Goal: Complete application form

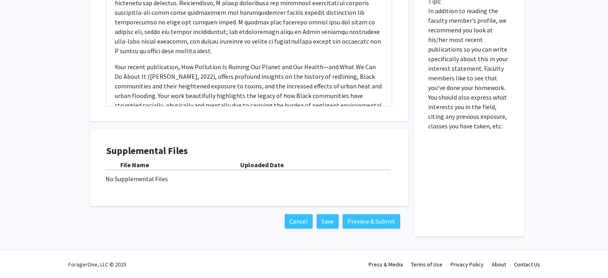
scroll to position [123, 0]
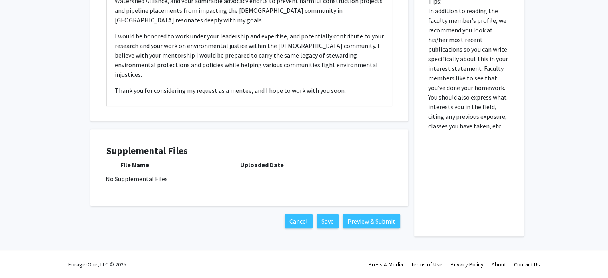
click at [141, 166] on b "File Name" at bounding box center [134, 165] width 29 height 8
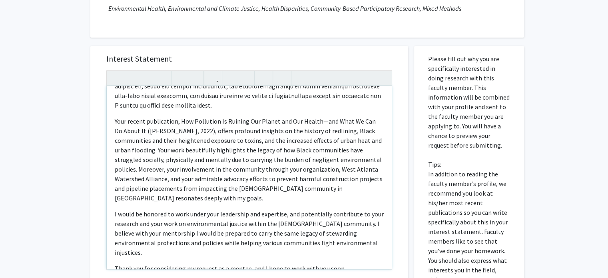
scroll to position [109, 0]
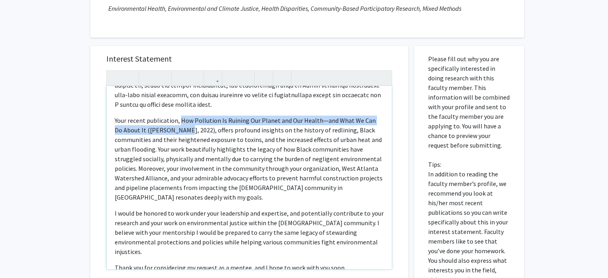
drag, startPoint x: 179, startPoint y: 120, endPoint x: 171, endPoint y: 131, distance: 13.4
click at [171, 131] on p "Your recent publication, How Pollution Is Ruining Our Planet and Our Health—and…" at bounding box center [249, 158] width 269 height 86
type textarea "<l>I’d si ametcons adipi elit, seddoeiu te Incididuntutl Etdolor ma ali Enim Ad…"
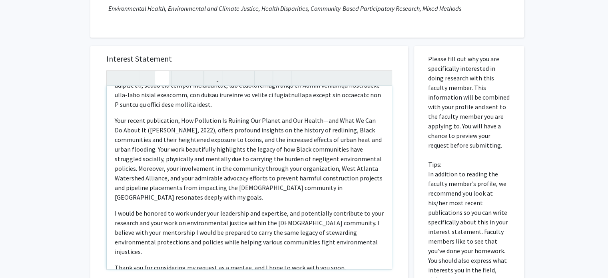
click at [160, 77] on icon "button" at bounding box center [162, 77] width 7 height 13
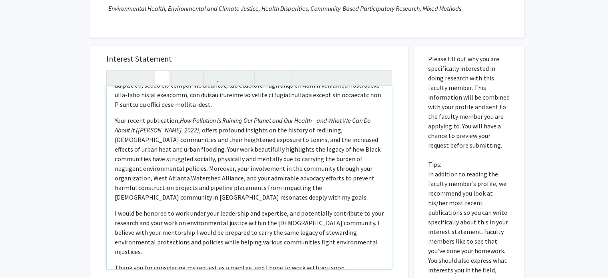
click at [190, 177] on p "Your recent publication, How Pollution Is Ruining Our Planet and Our Health—and…" at bounding box center [249, 158] width 269 height 86
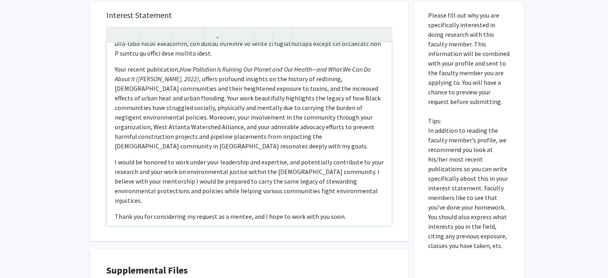
scroll to position [192, 0]
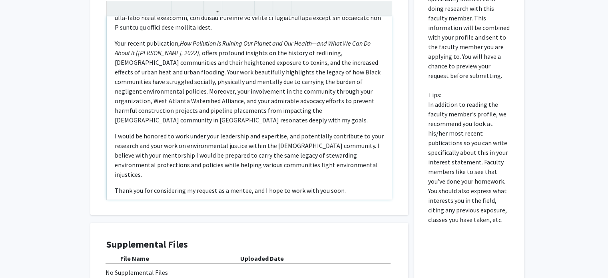
click at [341, 175] on div "Your recent publication, How Pollution Is Ruining Our Planet and Our Health—and…" at bounding box center [249, 107] width 285 height 183
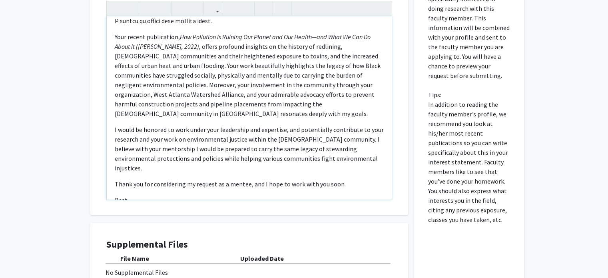
scroll to position [124, 0]
type textarea "<l>I’d si ametcons adipi elit, seddoeiu te Incididuntutl Etdolor ma ali Enim Ad…"
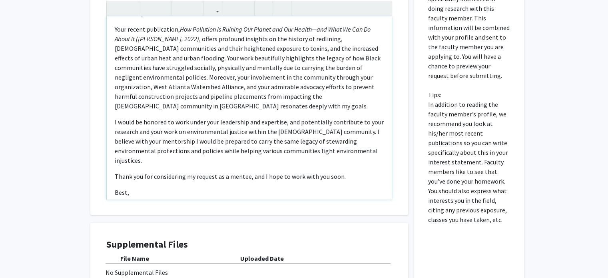
scroll to position [133, 0]
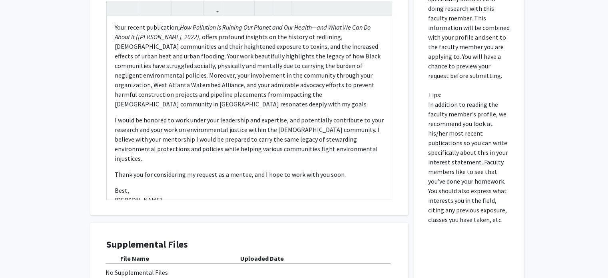
click at [275, 240] on h4 "Supplemental Files" at bounding box center [249, 245] width 286 height 12
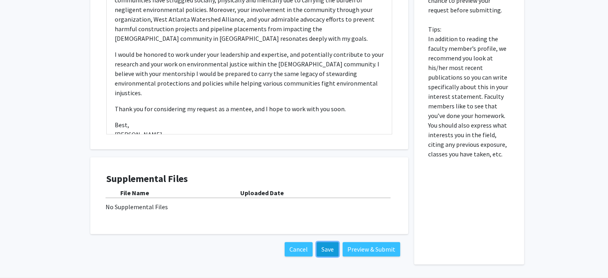
click at [329, 249] on button "Save" at bounding box center [327, 249] width 22 height 14
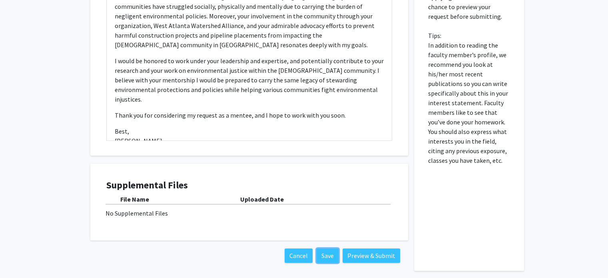
scroll to position [252, 0]
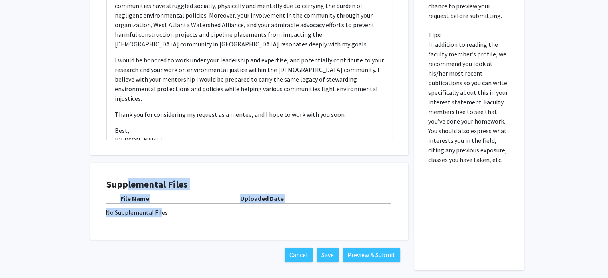
drag, startPoint x: 128, startPoint y: 185, endPoint x: 161, endPoint y: 215, distance: 44.1
click at [161, 215] on div "Supplemental Files File Name Uploaded Date No Supplemental Files" at bounding box center [249, 201] width 286 height 45
click at [161, 215] on div "No Supplemental Files" at bounding box center [248, 212] width 287 height 10
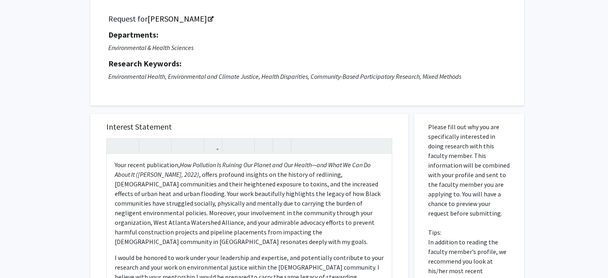
scroll to position [0, 0]
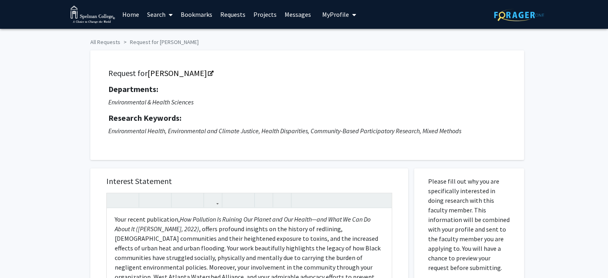
click at [352, 14] on icon "My profile dropdown to access profile and logout" at bounding box center [354, 15] width 4 height 6
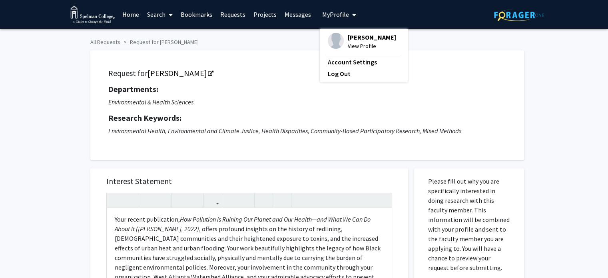
drag, startPoint x: 351, startPoint y: 55, endPoint x: 295, endPoint y: 56, distance: 56.3
click at [295, 56] on div "Request for [PERSON_NAME] Departments: Environmental & Health Sciences Research…" at bounding box center [306, 104] width 433 height 109
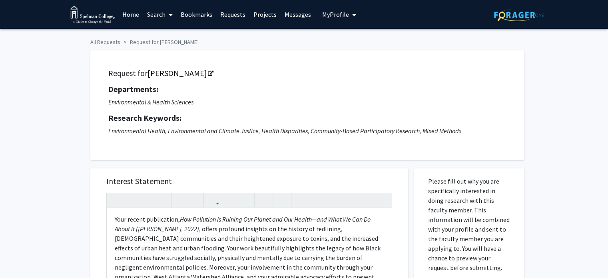
click at [334, 16] on span "My Profile" at bounding box center [335, 14] width 27 height 8
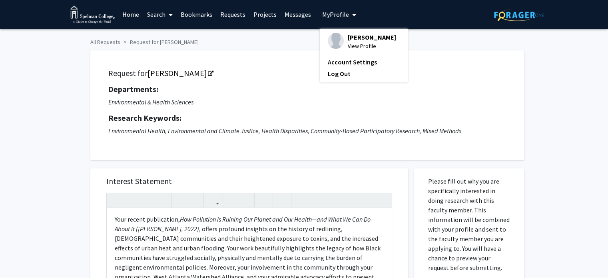
click at [348, 67] on link "Account Settings" at bounding box center [364, 62] width 72 height 10
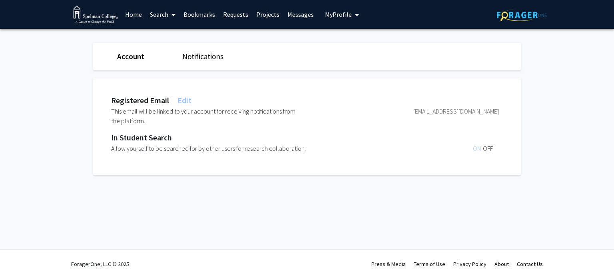
click at [200, 62] on div "Notifications" at bounding box center [208, 57] width 65 height 12
click at [267, 12] on link "Projects" at bounding box center [267, 14] width 31 height 28
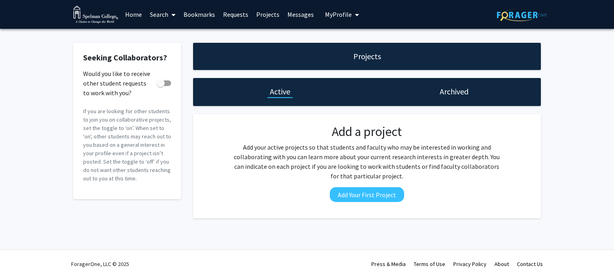
click at [167, 12] on link "Search" at bounding box center [163, 14] width 34 height 28
click at [230, 12] on link "Requests" at bounding box center [235, 14] width 33 height 28
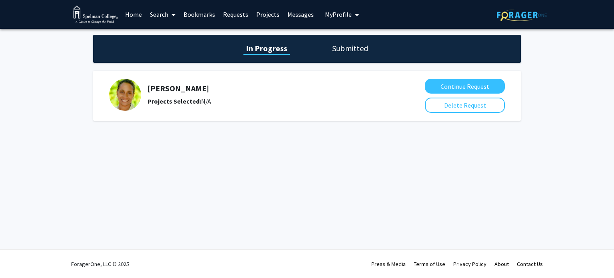
click at [168, 97] on b "Projects Selected:" at bounding box center [174, 101] width 54 height 8
click at [359, 48] on h1 "Submitted" at bounding box center [350, 48] width 41 height 11
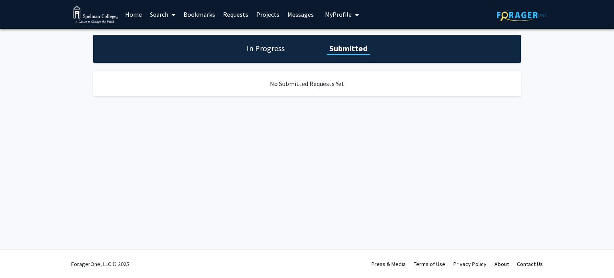
click at [261, 48] on h1 "In Progress" at bounding box center [265, 48] width 43 height 11
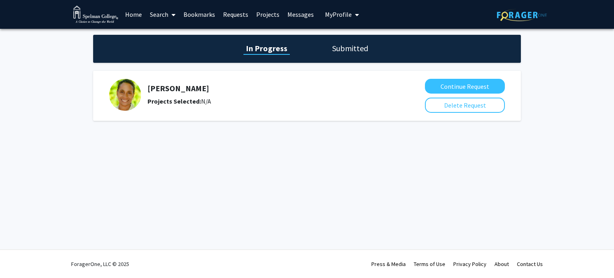
click at [128, 99] on img at bounding box center [125, 95] width 32 height 32
click at [165, 86] on h5 "[PERSON_NAME]" at bounding box center [267, 88] width 241 height 10
click at [133, 14] on link "Home" at bounding box center [133, 14] width 25 height 28
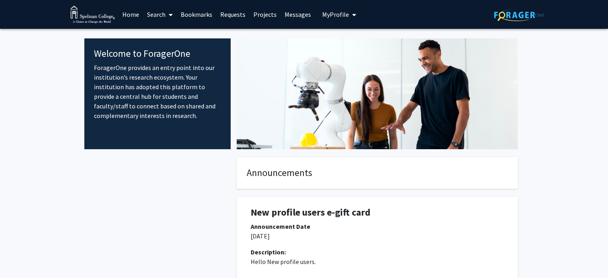
click at [157, 16] on link "Search" at bounding box center [160, 14] width 34 height 28
click at [190, 14] on link "Bookmarks" at bounding box center [197, 14] width 40 height 28
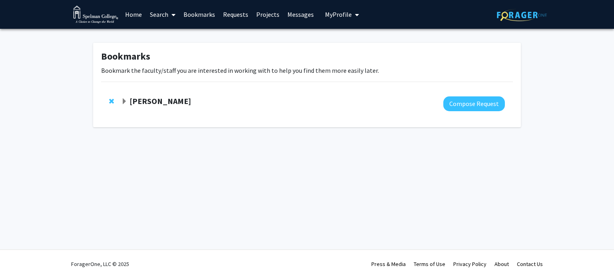
click at [239, 12] on link "Requests" at bounding box center [235, 14] width 33 height 28
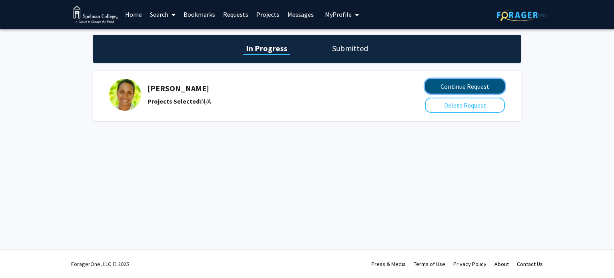
click at [452, 85] on button "Continue Request" at bounding box center [465, 86] width 80 height 15
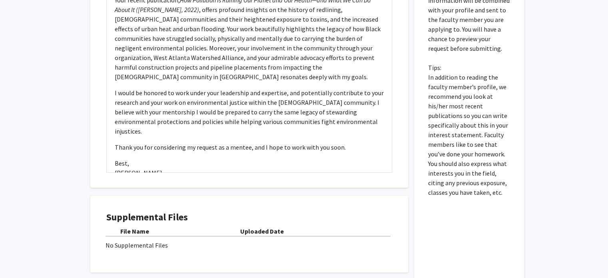
scroll to position [222, 0]
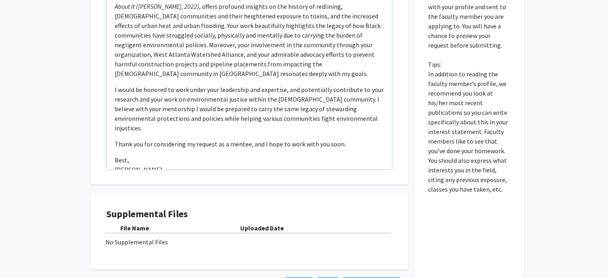
click at [350, 155] on p "Best, [PERSON_NAME]" at bounding box center [249, 164] width 269 height 19
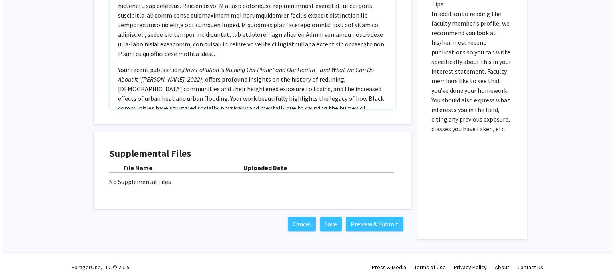
scroll to position [285, 0]
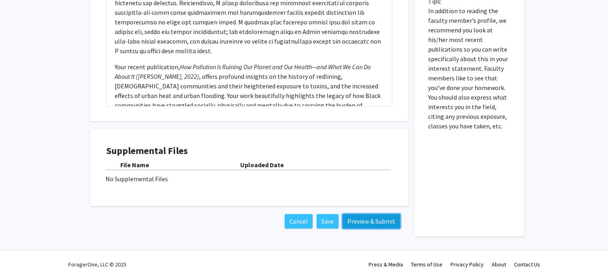
click at [366, 218] on button "Preview & Submit" at bounding box center [371, 221] width 58 height 14
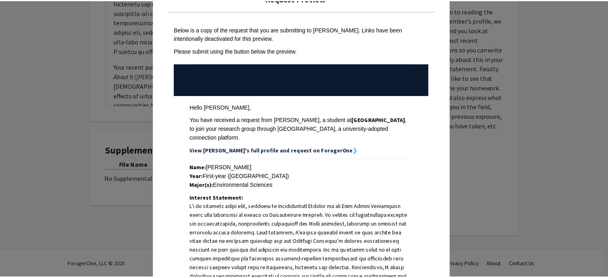
scroll to position [0, 0]
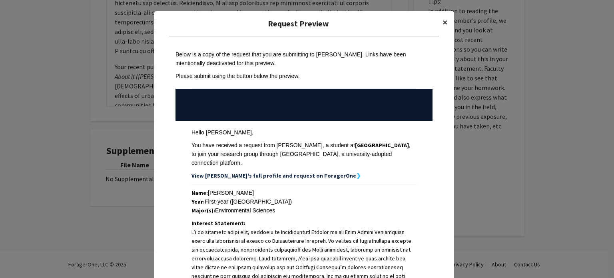
click at [443, 21] on span "×" at bounding box center [444, 22] width 5 height 12
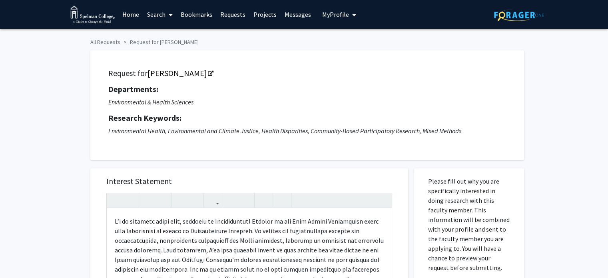
click at [324, 10] on span "My Profile" at bounding box center [335, 14] width 27 height 8
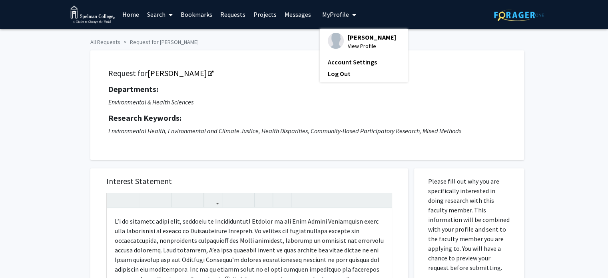
click at [131, 16] on link "Home" at bounding box center [130, 14] width 25 height 28
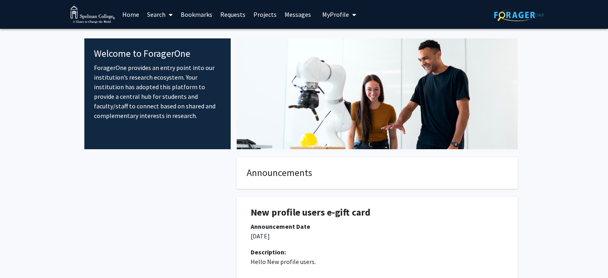
click at [349, 13] on span "My profile dropdown to access profile and logout" at bounding box center [352, 15] width 7 height 28
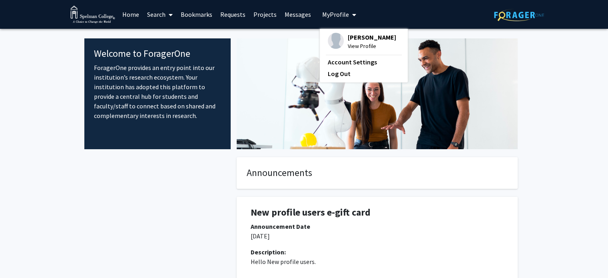
click at [350, 36] on span "[PERSON_NAME]" at bounding box center [372, 37] width 48 height 9
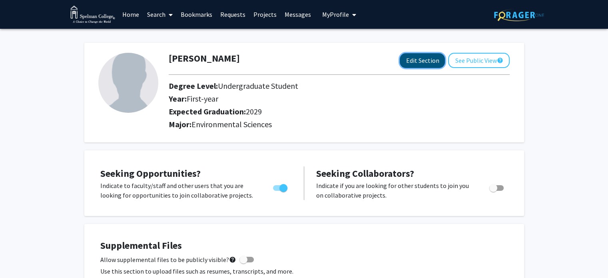
click at [412, 60] on button "Edit Section" at bounding box center [422, 60] width 45 height 15
select select "first-year"
select select "2029"
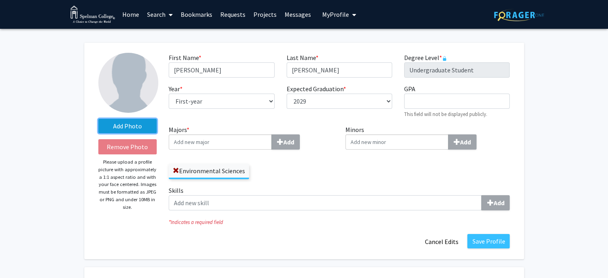
click at [118, 124] on label "Add Photo" at bounding box center [127, 126] width 59 height 14
click at [0, 0] on input "Add Photo" at bounding box center [0, 0] width 0 height 0
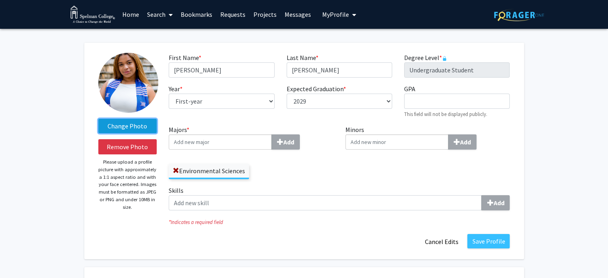
click at [107, 124] on label "Change Photo" at bounding box center [127, 126] width 59 height 14
click at [0, 0] on input "Change Photo" at bounding box center [0, 0] width 0 height 0
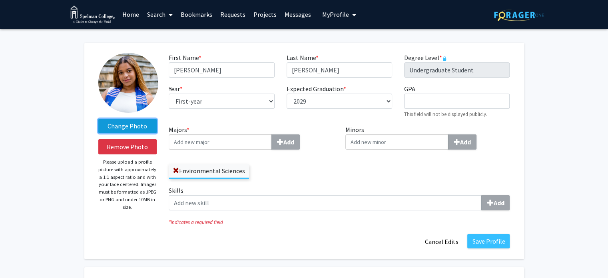
click at [129, 122] on label "Change Photo" at bounding box center [127, 126] width 59 height 14
click at [0, 0] on input "Change Photo" at bounding box center [0, 0] width 0 height 0
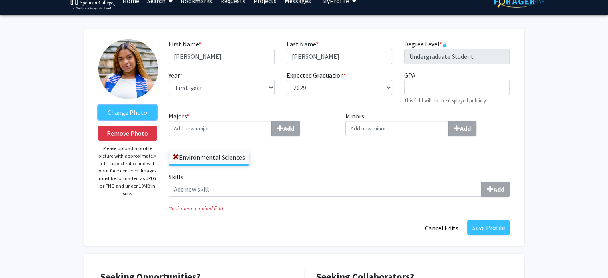
scroll to position [12, 0]
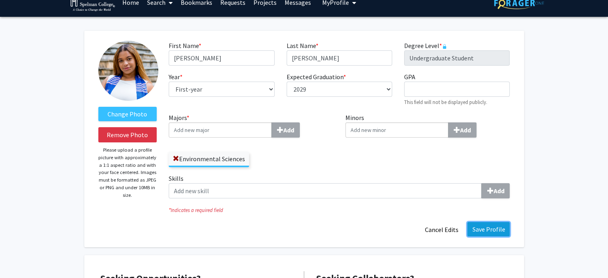
click at [485, 231] on button "Save Profile" at bounding box center [488, 229] width 42 height 14
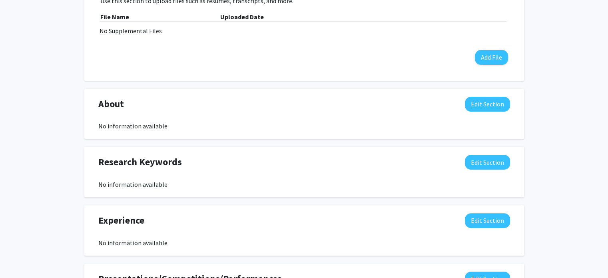
scroll to position [270, 0]
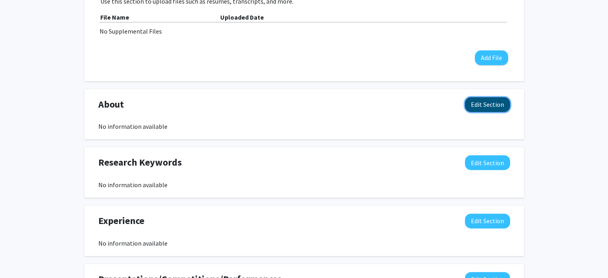
click at [477, 103] on button "Edit Section" at bounding box center [487, 104] width 45 height 15
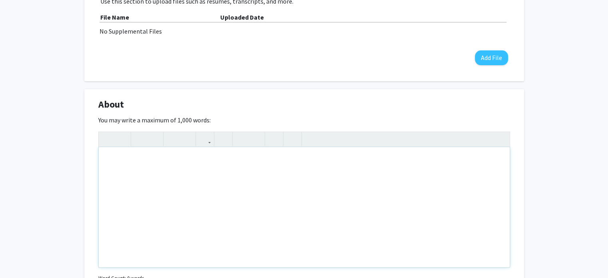
scroll to position [280, 0]
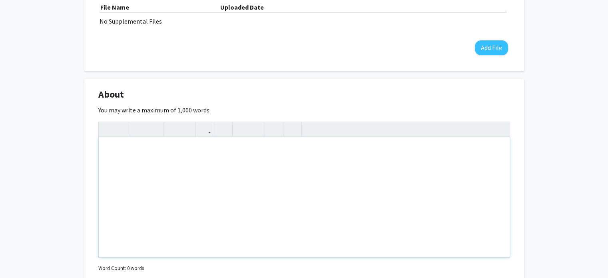
click at [276, 171] on div "Note to users with screen readers: Please deactivate our accessibility plugin f…" at bounding box center [304, 197] width 411 height 120
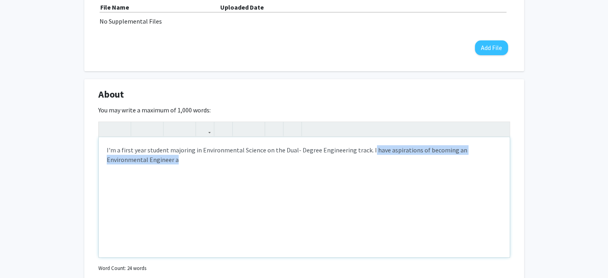
drag, startPoint x: 366, startPoint y: 148, endPoint x: 374, endPoint y: 163, distance: 16.8
click at [374, 163] on div "I'm a first year student majoring in Environmental Science on the Dual- Degree …" at bounding box center [304, 197] width 411 height 120
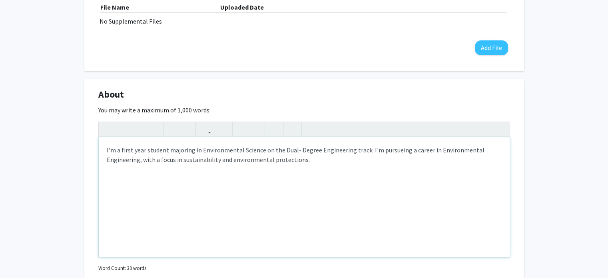
click at [387, 147] on div "I'm a first year student majoring in Environmental Science on the Dual- Degree …" at bounding box center [304, 197] width 411 height 120
click at [307, 159] on div "I'm a first year student majoring in Environmental Science on the Dual- Degree …" at bounding box center [304, 197] width 411 height 120
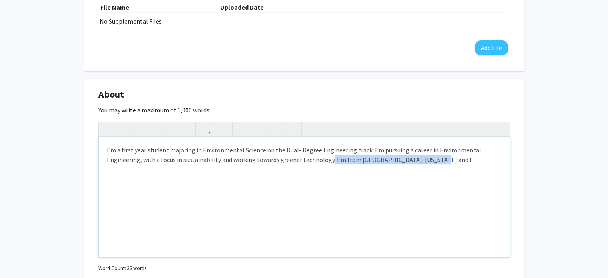
drag, startPoint x: 327, startPoint y: 159, endPoint x: 427, endPoint y: 160, distance: 99.5
click at [427, 160] on div "I'm a first year student majoring in Environmental Science on the Dual- Degree …" at bounding box center [304, 197] width 411 height 120
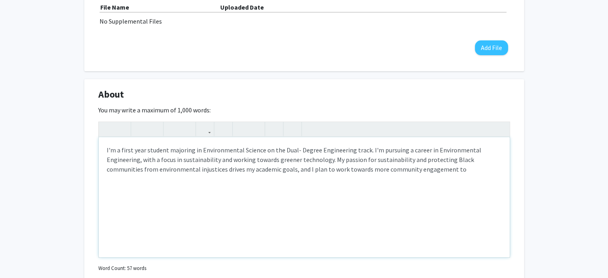
type textarea "I'm a first year student majoring in Environmental Science on the Dual- Degree …"
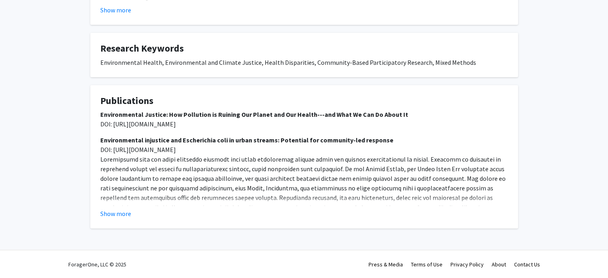
scroll to position [227, 0]
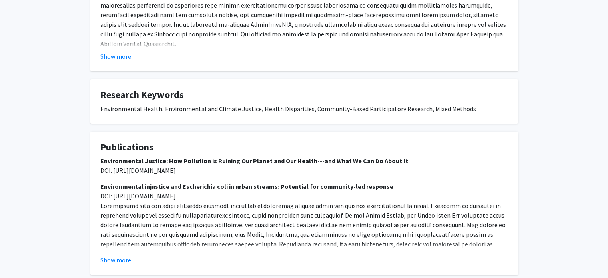
click at [362, 117] on fg-card "Research Keywords Environmental Health, Environmental and Climate Justice, Heal…" at bounding box center [303, 101] width 427 height 44
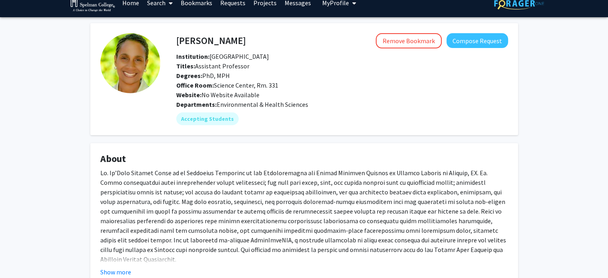
scroll to position [0, 0]
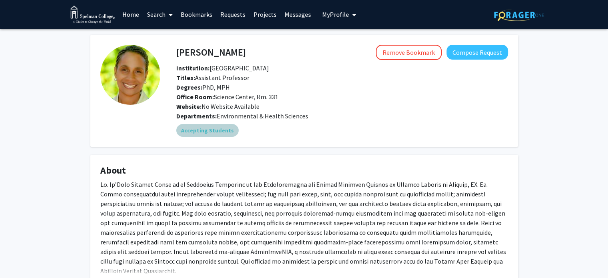
click at [219, 129] on mat-chip "Accepting Students" at bounding box center [207, 130] width 62 height 13
click at [217, 169] on h4 "About" at bounding box center [304, 171] width 408 height 12
